Goal: Information Seeking & Learning: Find specific fact

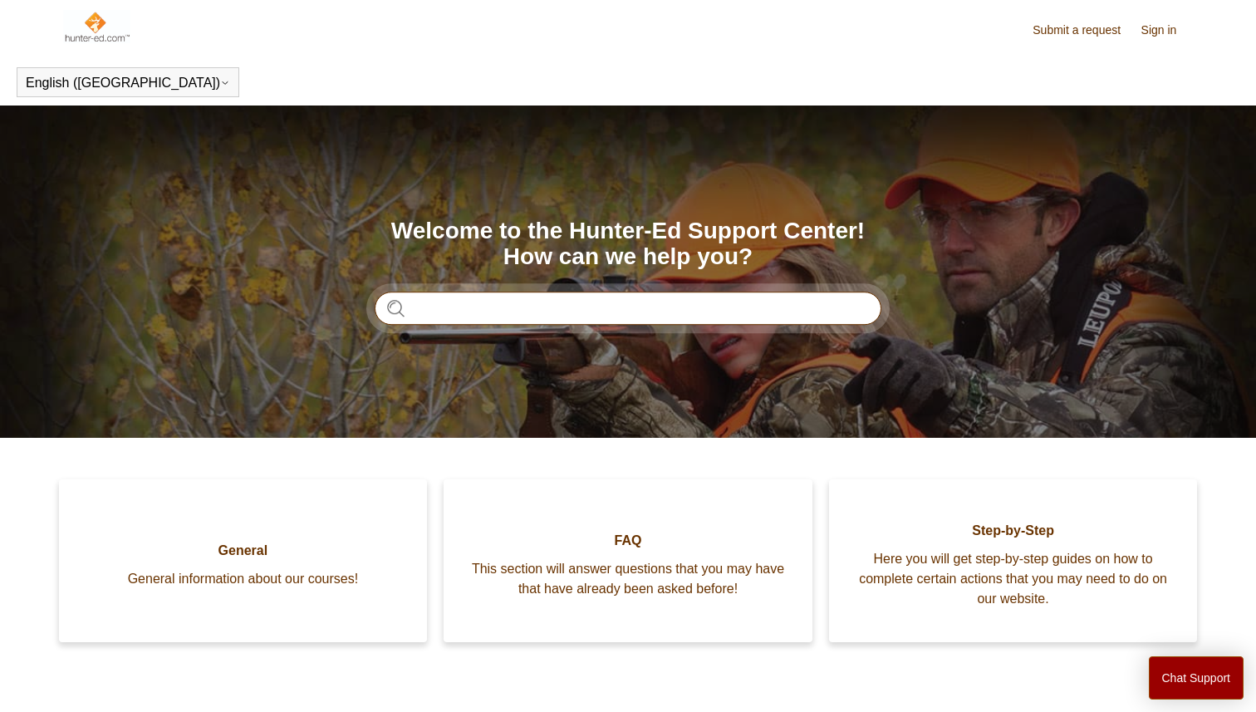
click at [498, 309] on input "Search" at bounding box center [628, 308] width 507 height 33
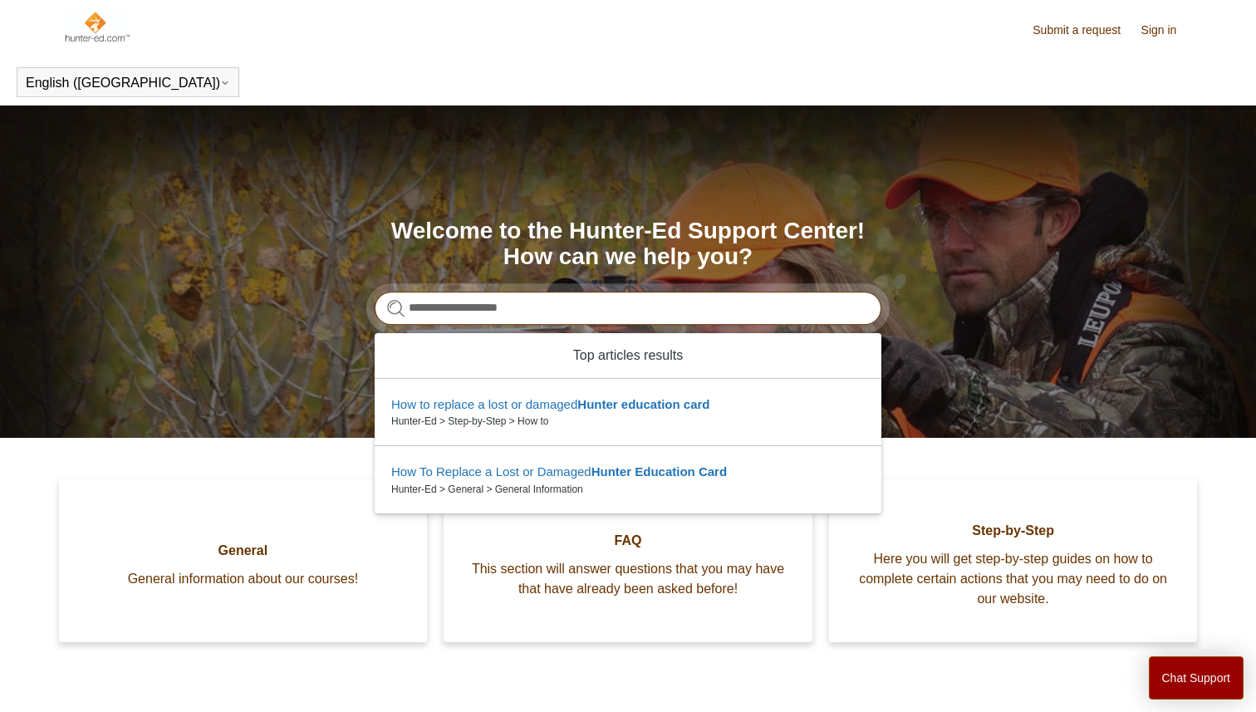
type input "**********"
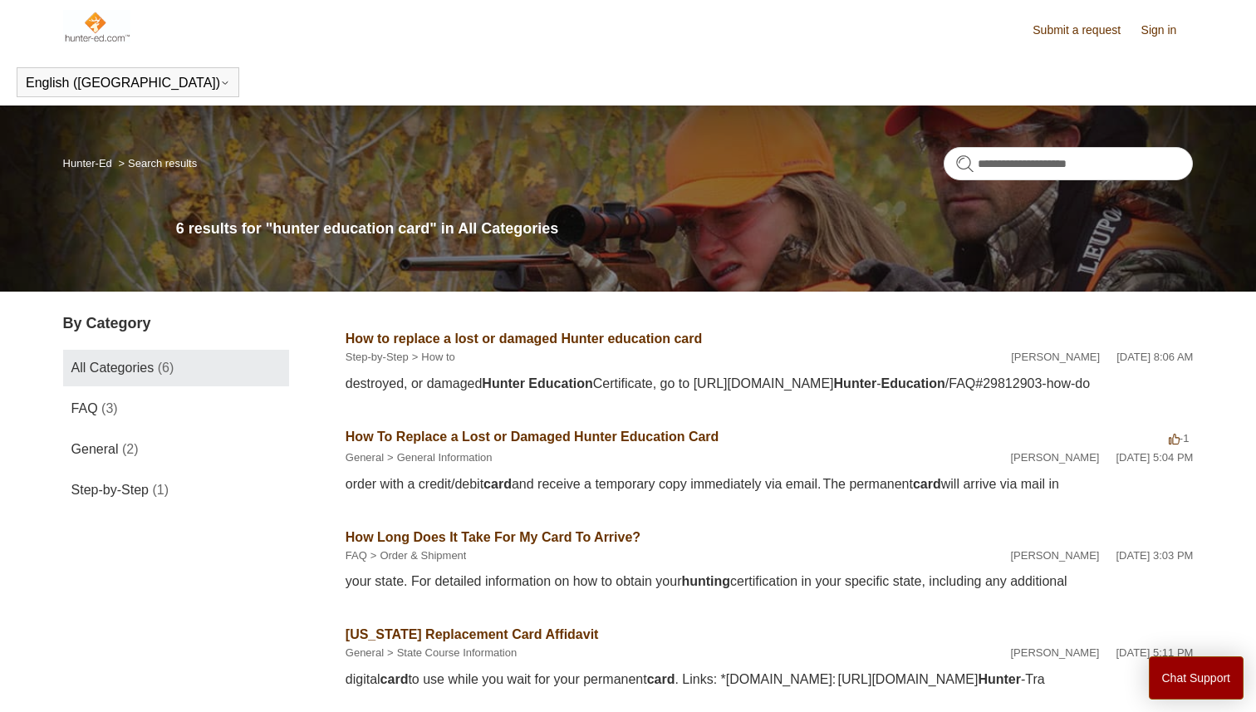
click at [557, 533] on link "How Long Does It Take For My Card To Arrive?" at bounding box center [493, 537] width 295 height 14
